Goal: Transaction & Acquisition: Obtain resource

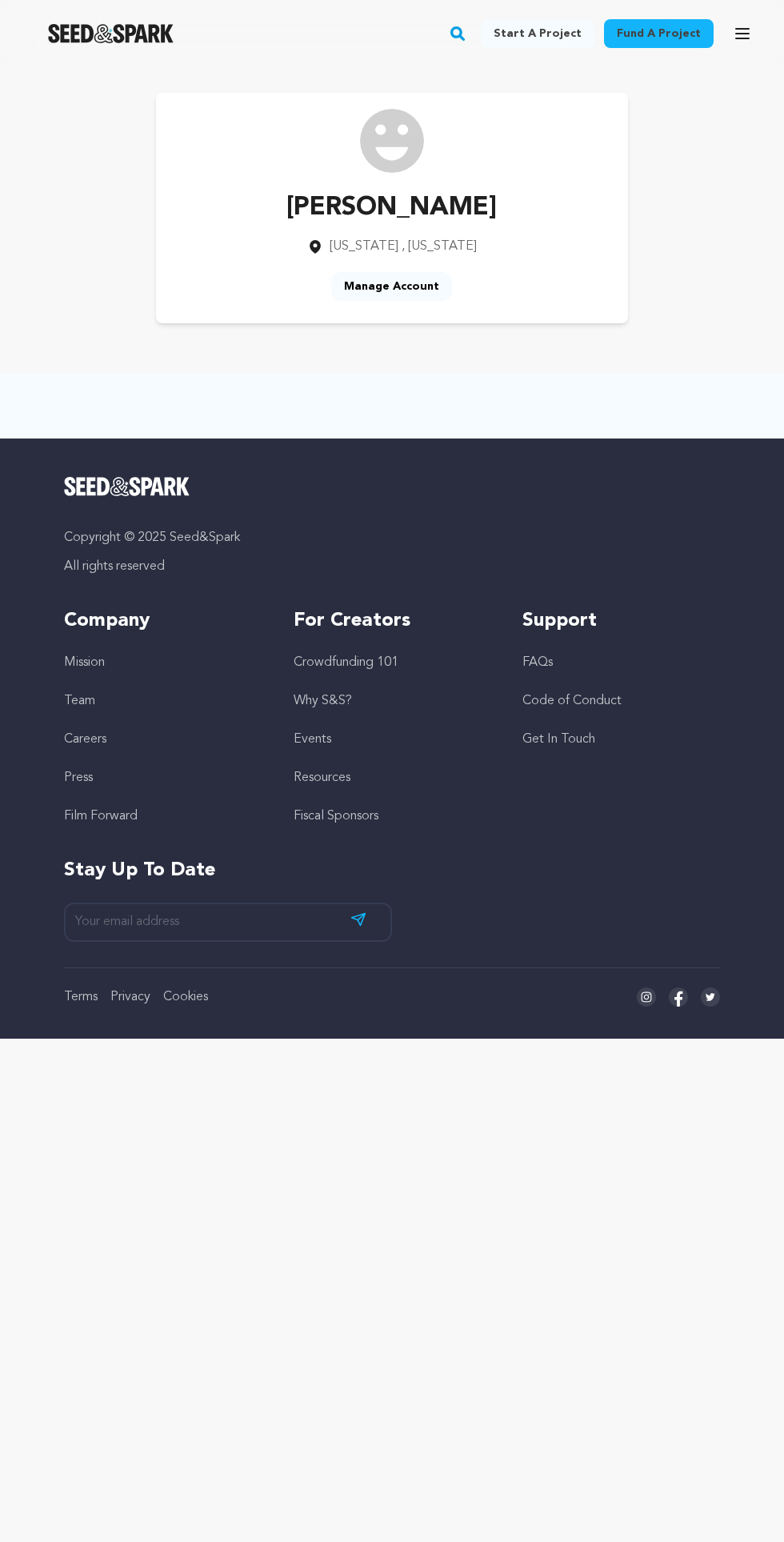
click at [674, 34] on link "Fund a project" at bounding box center [659, 33] width 110 height 29
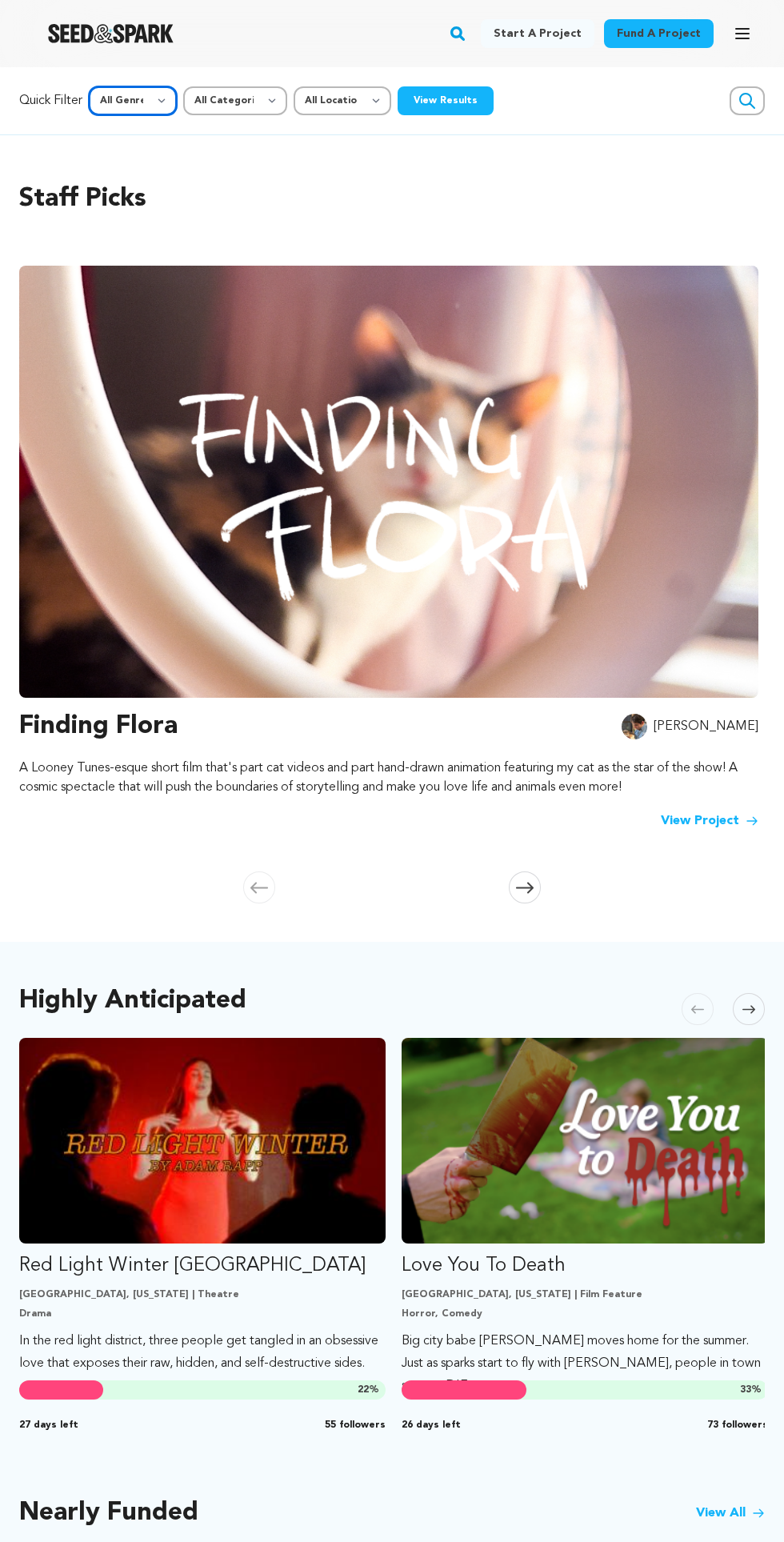
click at [130, 112] on select "All Genre Action Adventure Afrobeat Alternative Ambient Animation Bebop Big Ban…" at bounding box center [133, 100] width 88 height 29
select select "3"
click at [258, 88] on select "All Categories Film Feature Film Short Series Music Video Comics Artist Residen…" at bounding box center [235, 100] width 104 height 29
select select "383"
click at [365, 105] on select "All Location Everywhere United States Canada" at bounding box center [343, 100] width 98 height 29
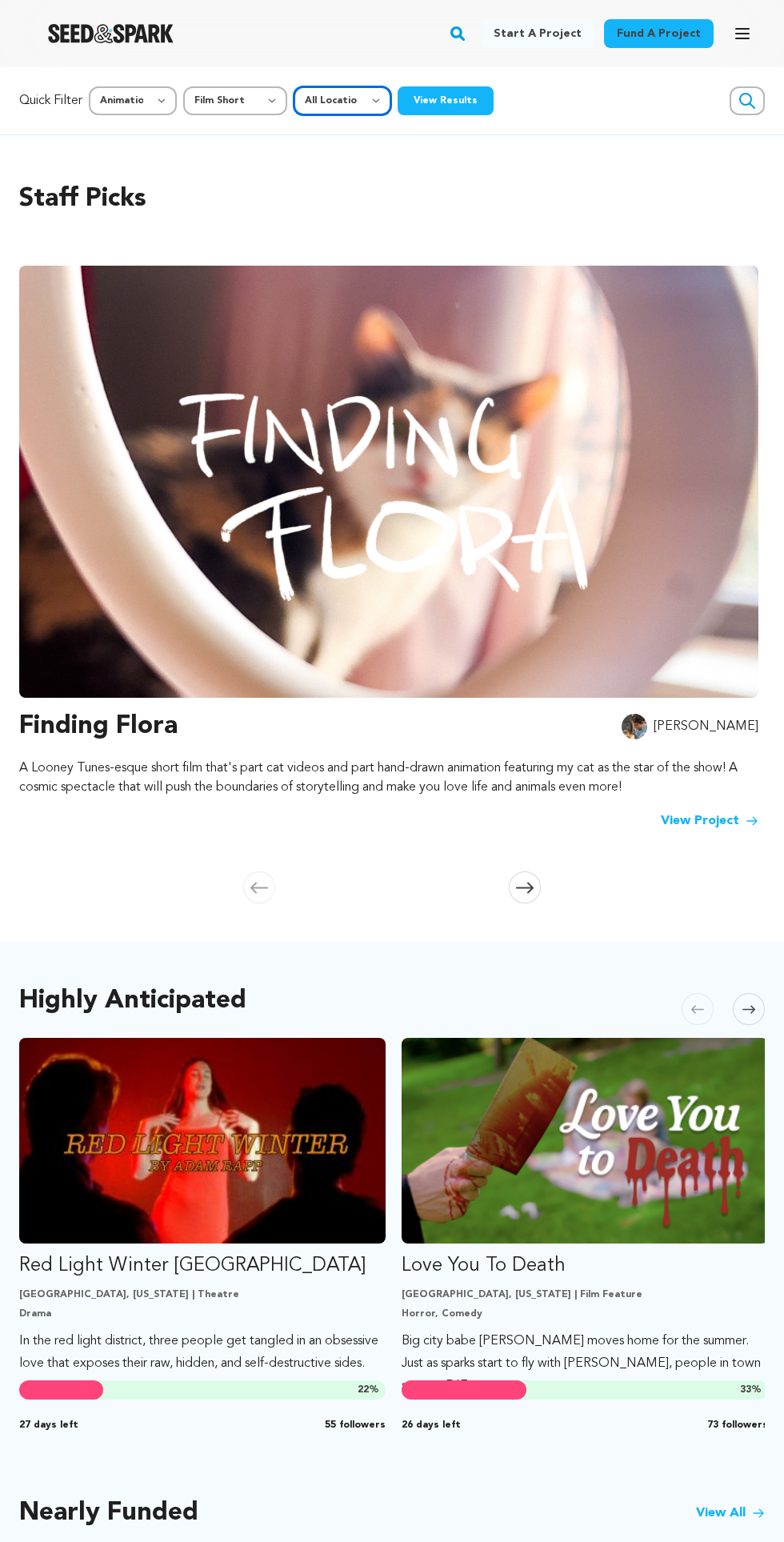
select select "1671"
click at [446, 100] on button "View Results" at bounding box center [446, 100] width 96 height 29
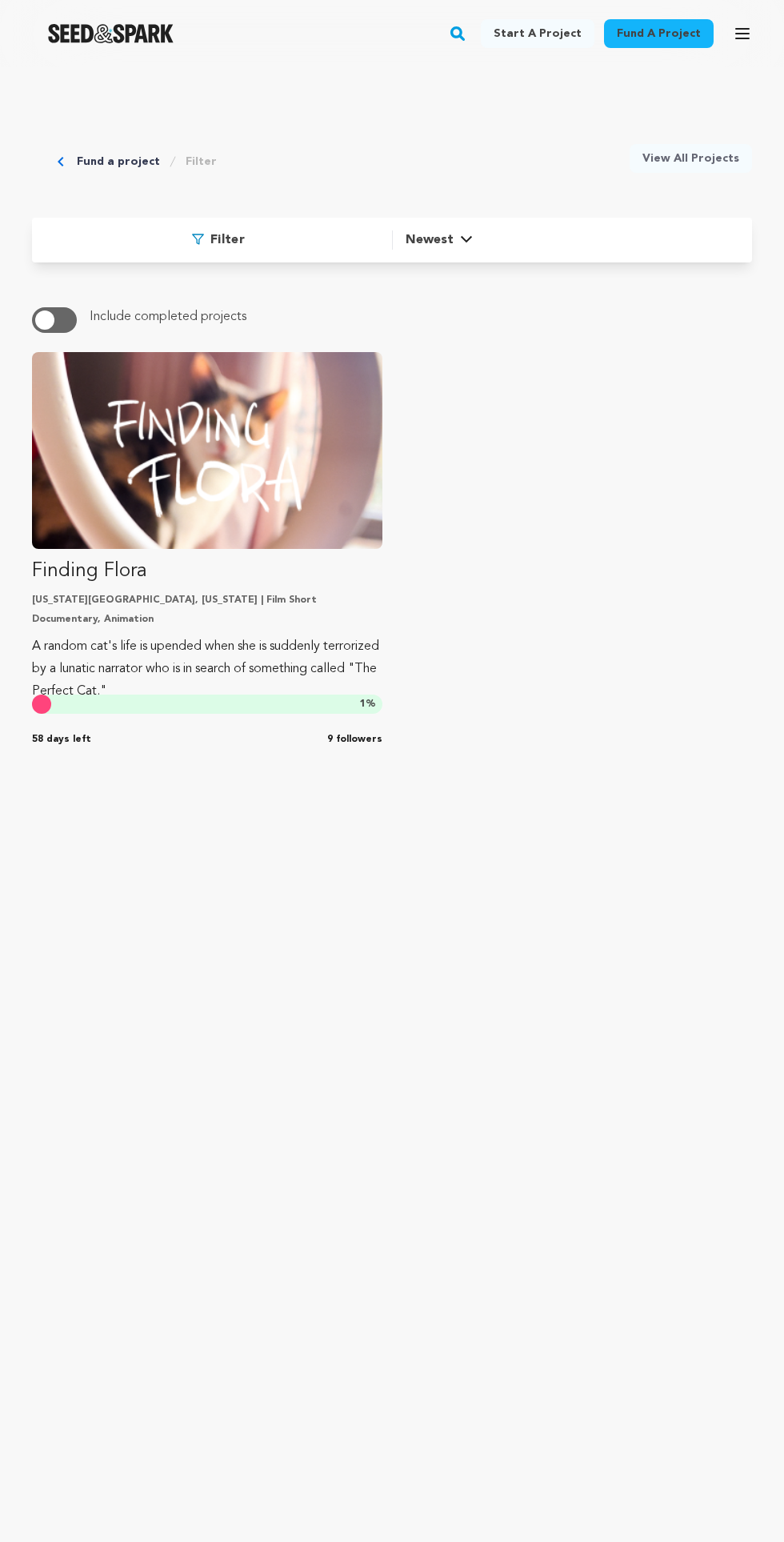
click at [719, 158] on link "View All Projects" at bounding box center [691, 158] width 123 height 29
